Goal: Information Seeking & Learning: Compare options

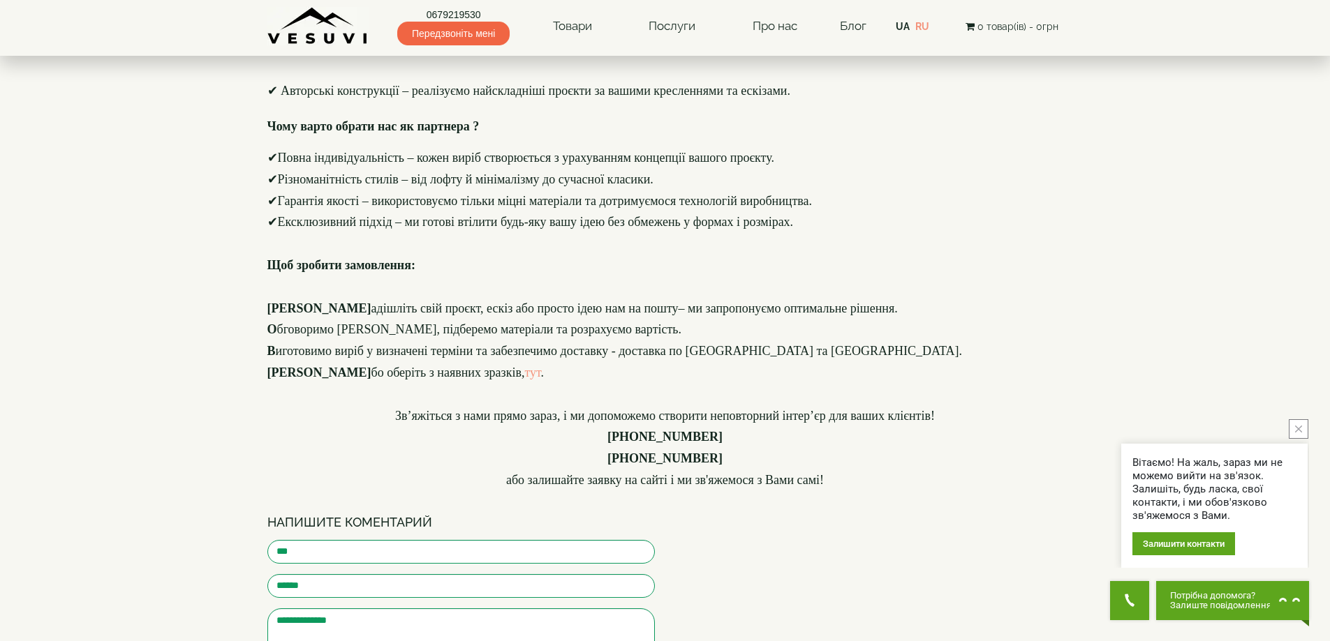
scroll to position [2164, 0]
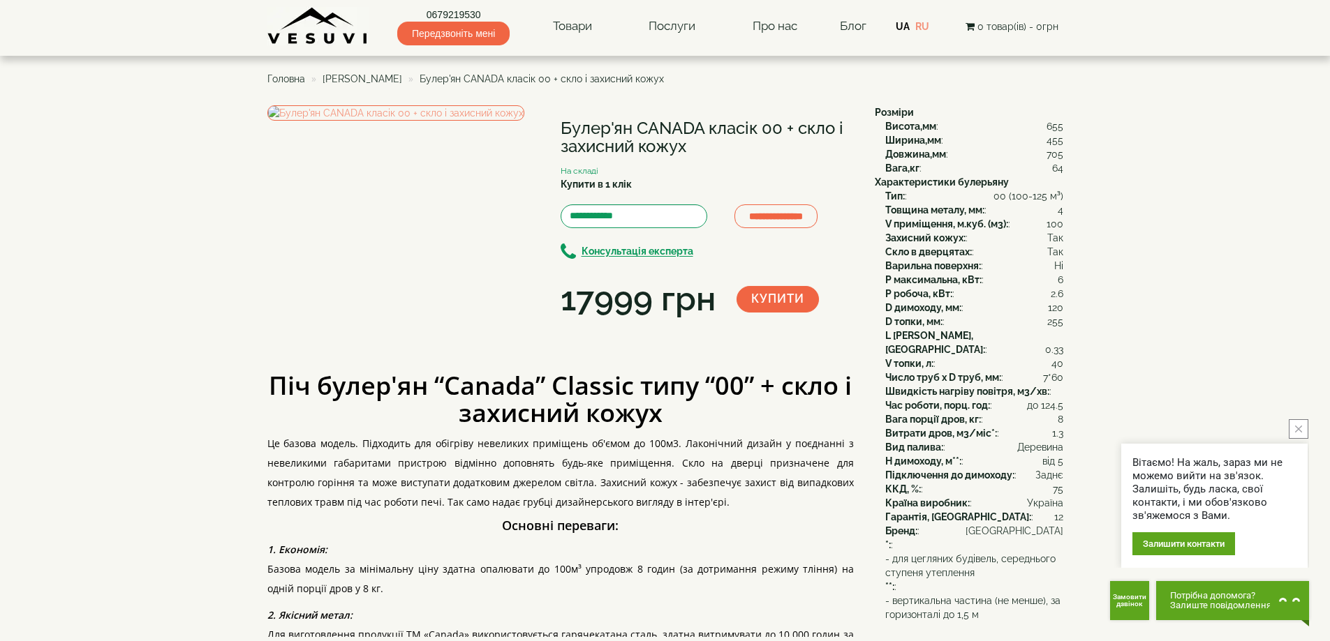
click at [593, 122] on h1 "Булер'ян CANADA класік 00 + скло і захисний кожух" at bounding box center [706, 137] width 293 height 37
copy div "Булер'ян CANADA класік 00 + скло і захисний кожух"
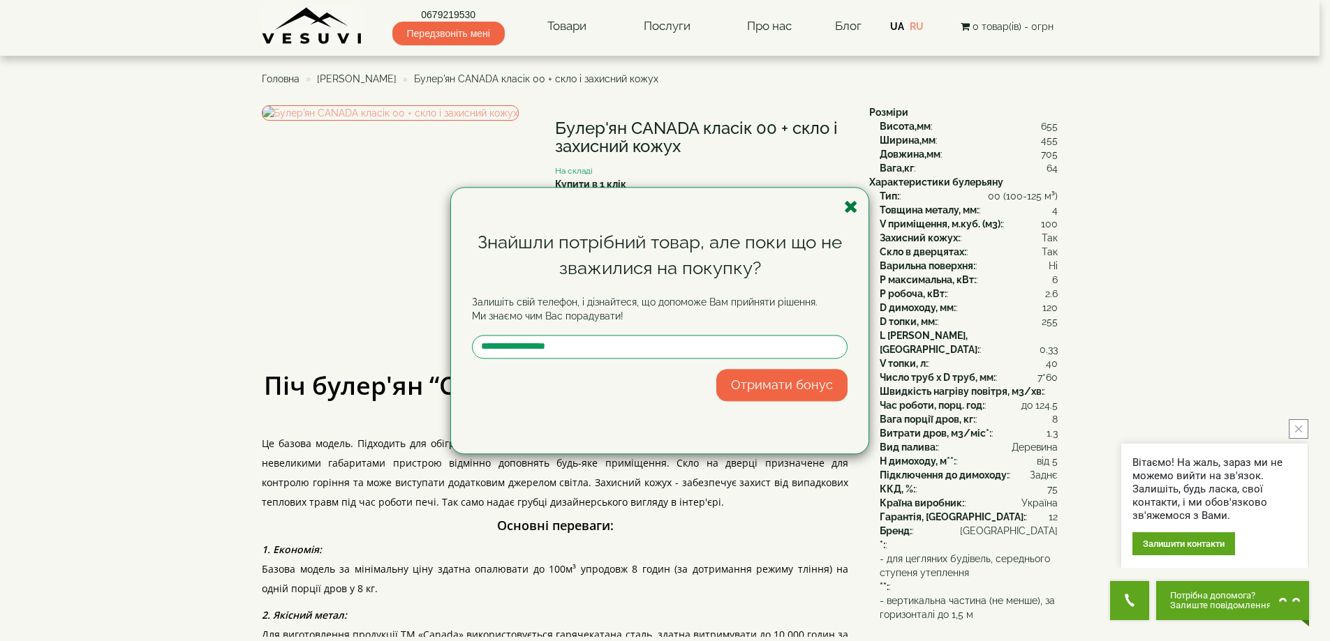
click at [857, 211] on div "Знайшли потрібний товар, але поки що не зважилися на покупку? Залишіть свій тел…" at bounding box center [659, 321] width 417 height 266
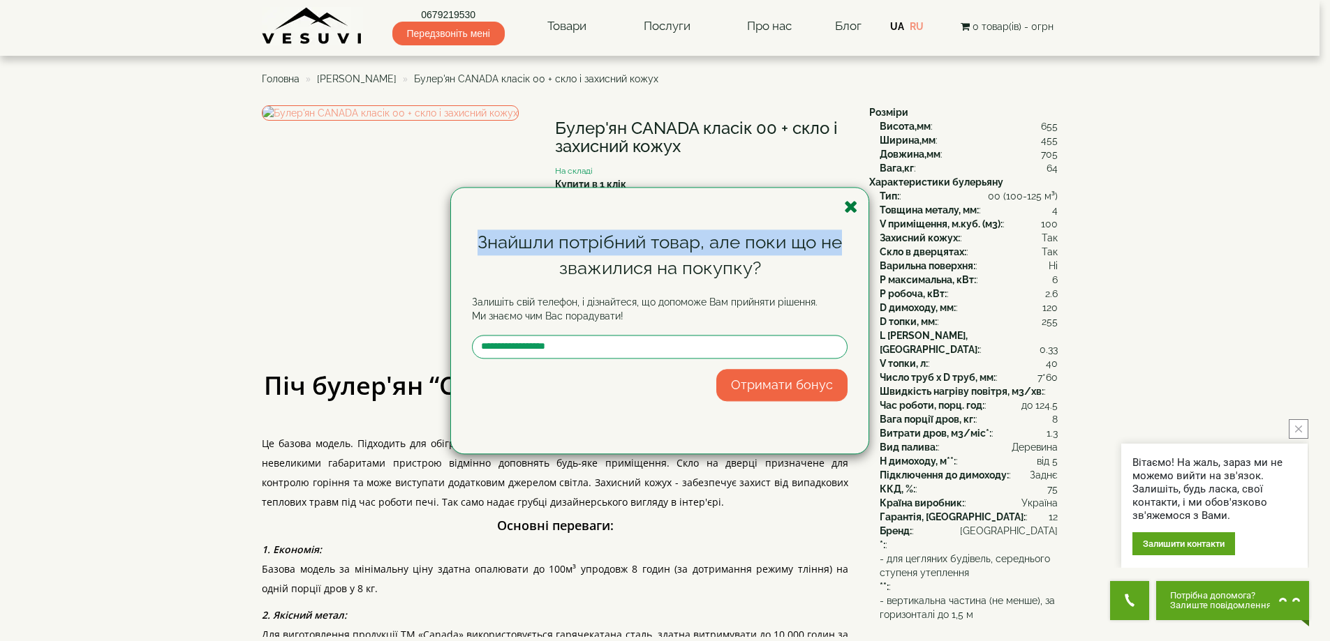
click at [848, 207] on icon "button" at bounding box center [851, 206] width 14 height 17
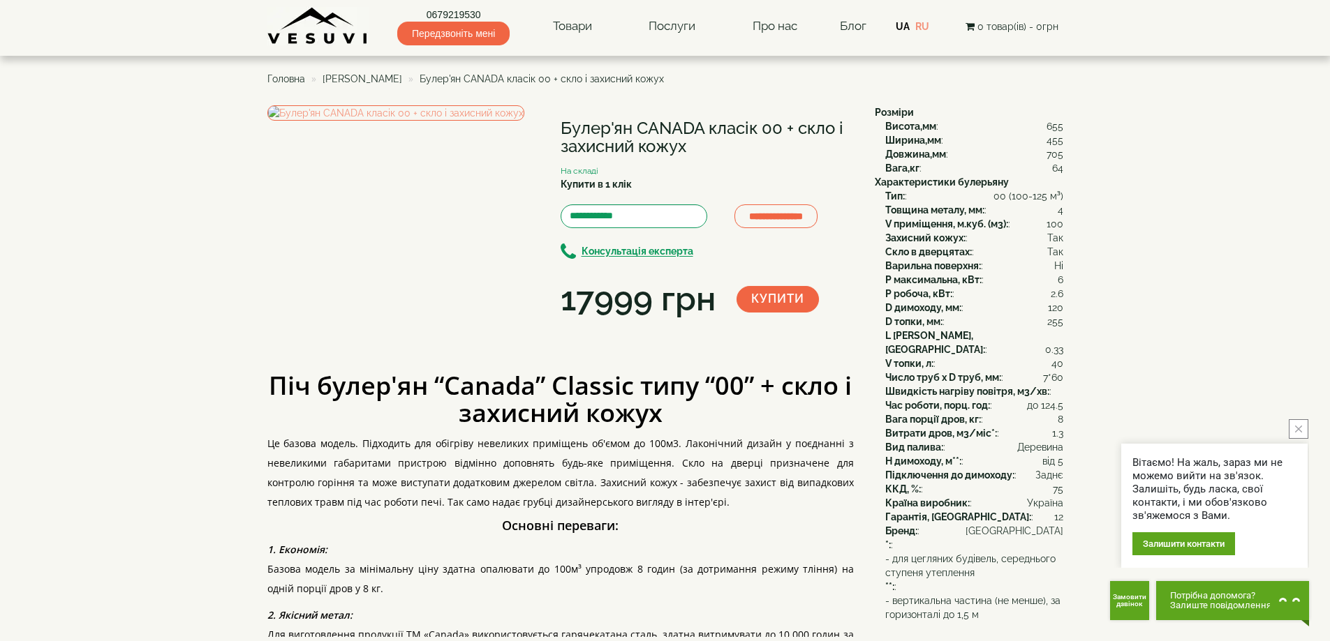
click at [313, 34] on img at bounding box center [317, 26] width 101 height 38
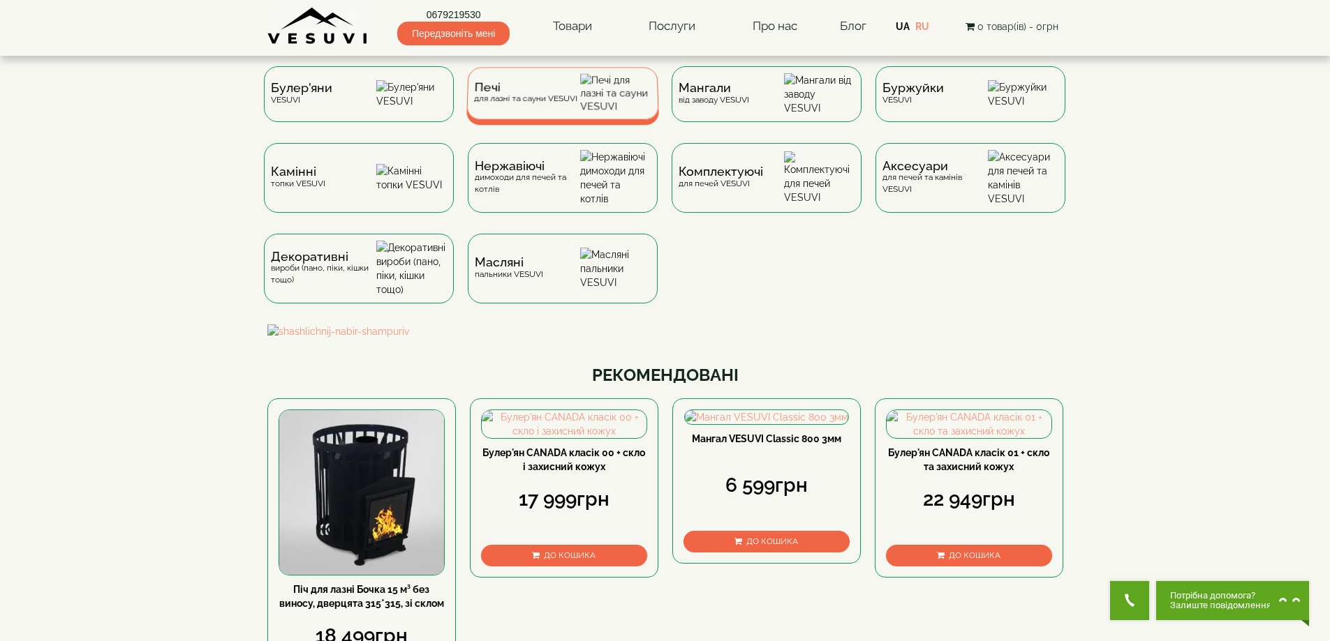
click at [513, 81] on div "Печі для лазні та сауни VESUVI" at bounding box center [562, 93] width 193 height 52
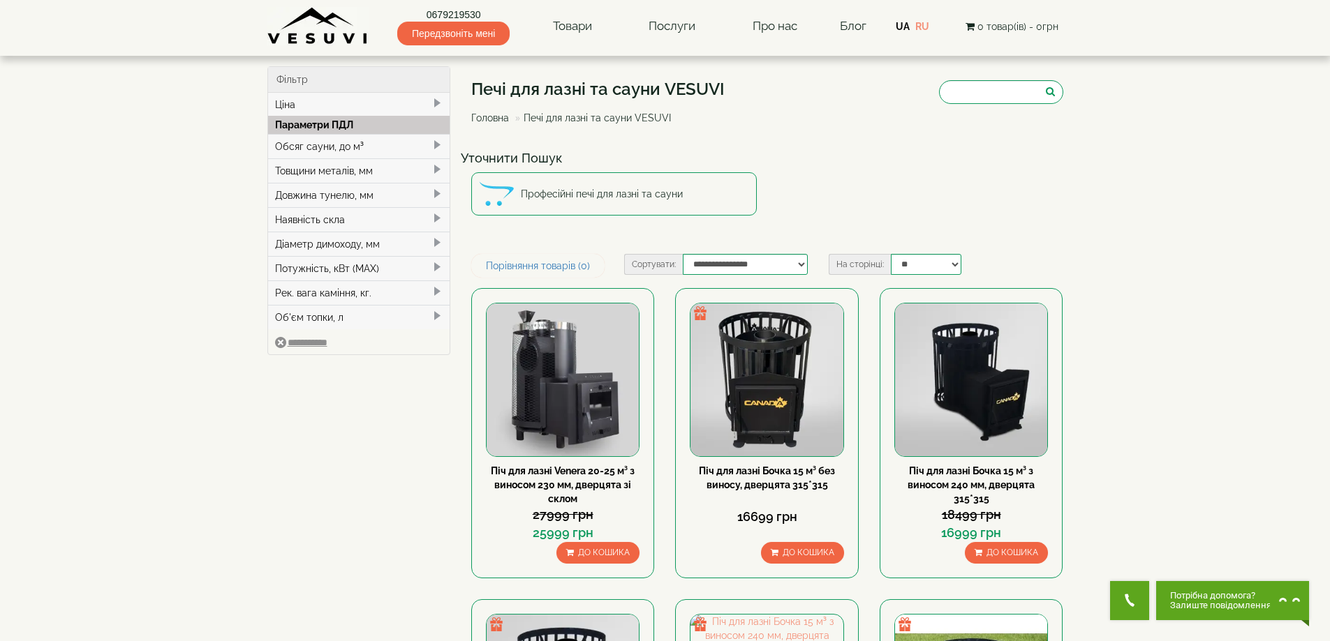
click at [395, 138] on div "Обсяг сауни, до м³" at bounding box center [359, 146] width 182 height 24
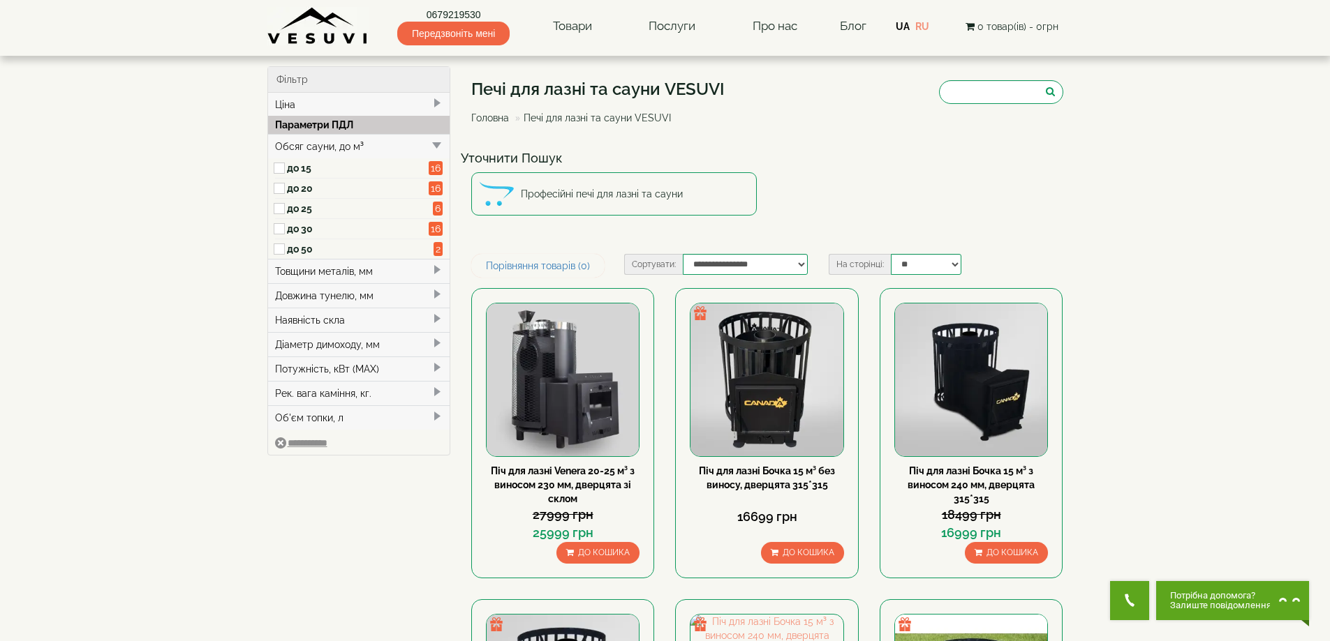
click at [296, 170] on label "до 15" at bounding box center [358, 168] width 142 height 14
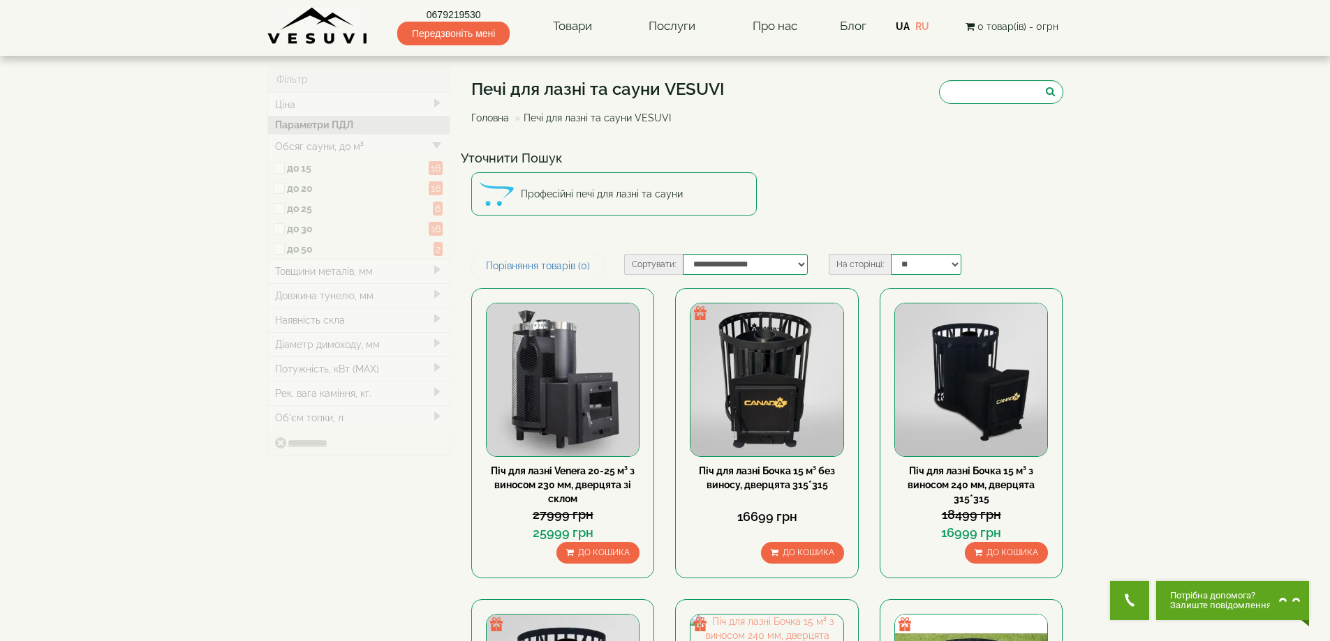
type input "*****"
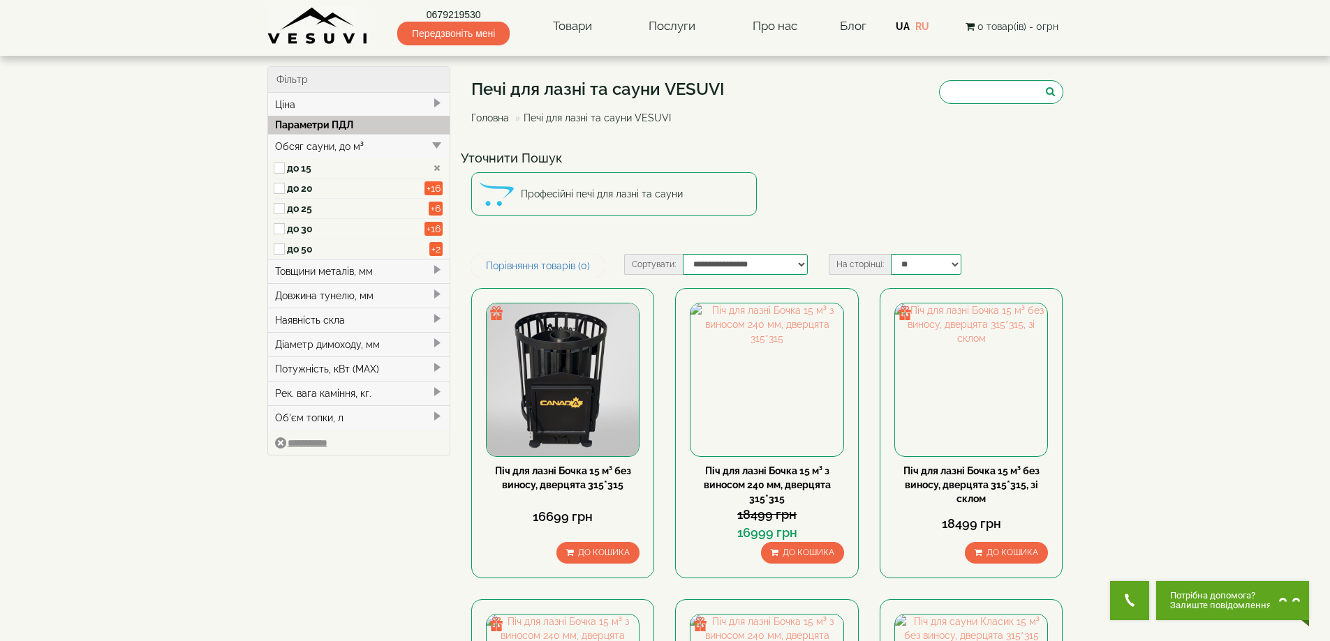
click at [313, 290] on div "Довжина тунелю, мм" at bounding box center [359, 295] width 182 height 24
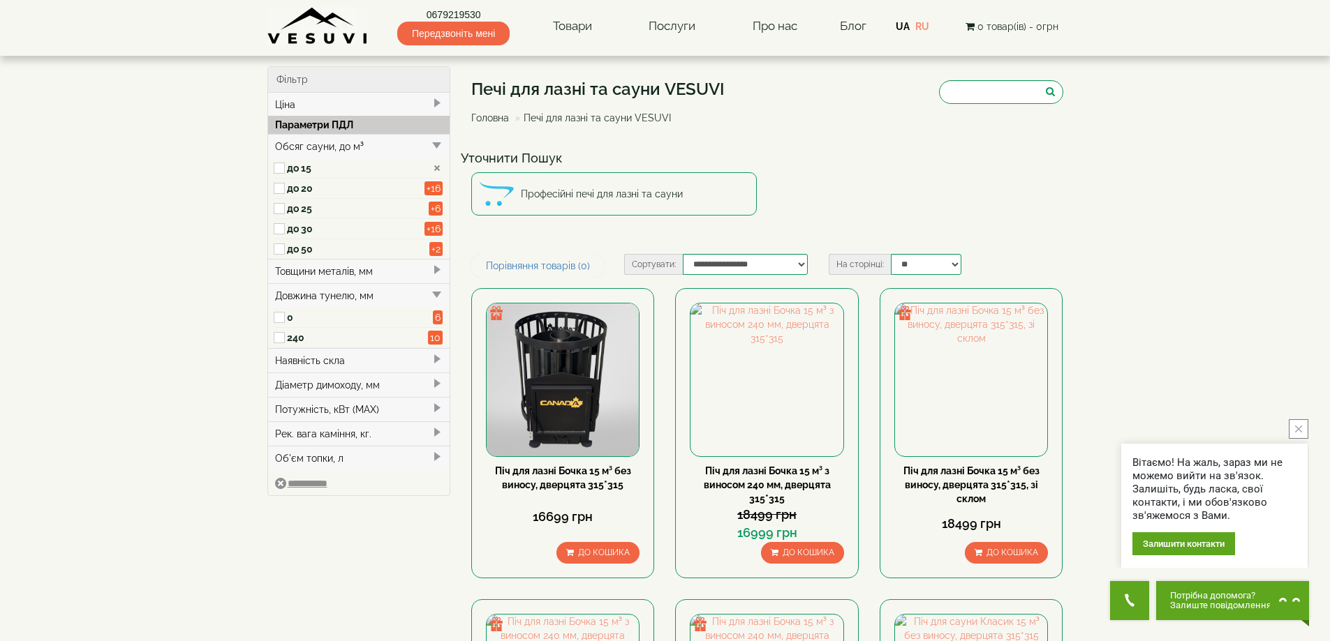
click at [298, 337] on label "240" at bounding box center [358, 338] width 142 height 14
